Goal: Task Accomplishment & Management: Manage account settings

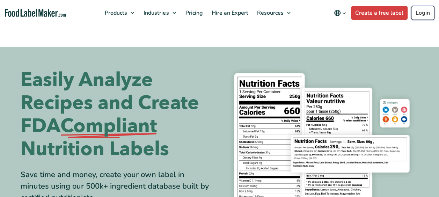
click at [420, 15] on link "Login" at bounding box center [422, 13] width 23 height 14
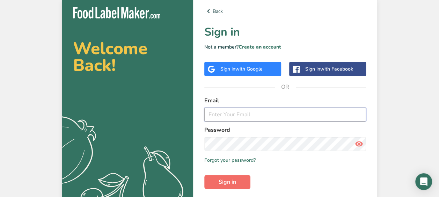
type input "mollie.dulle@icl-group.com"
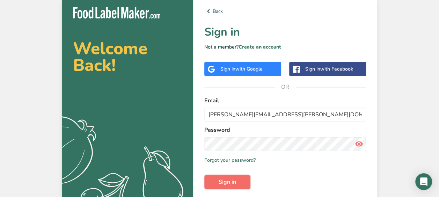
click at [222, 179] on span "Sign in" at bounding box center [226, 182] width 17 height 8
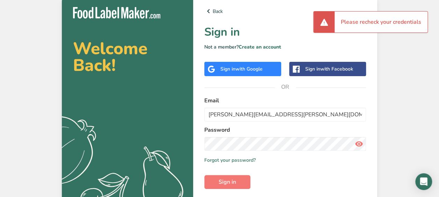
click at [364, 144] on span at bounding box center [359, 144] width 14 height 14
